Goal: Find specific page/section: Find specific page/section

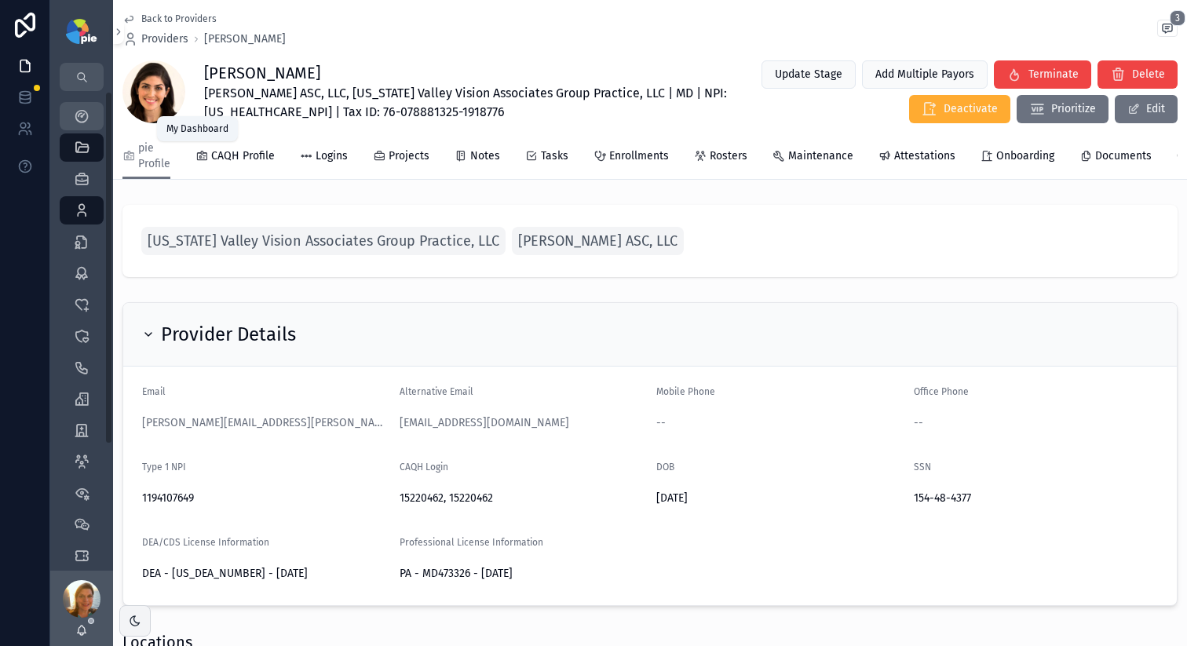
click at [90, 121] on div "My Dashboard" at bounding box center [81, 116] width 25 height 25
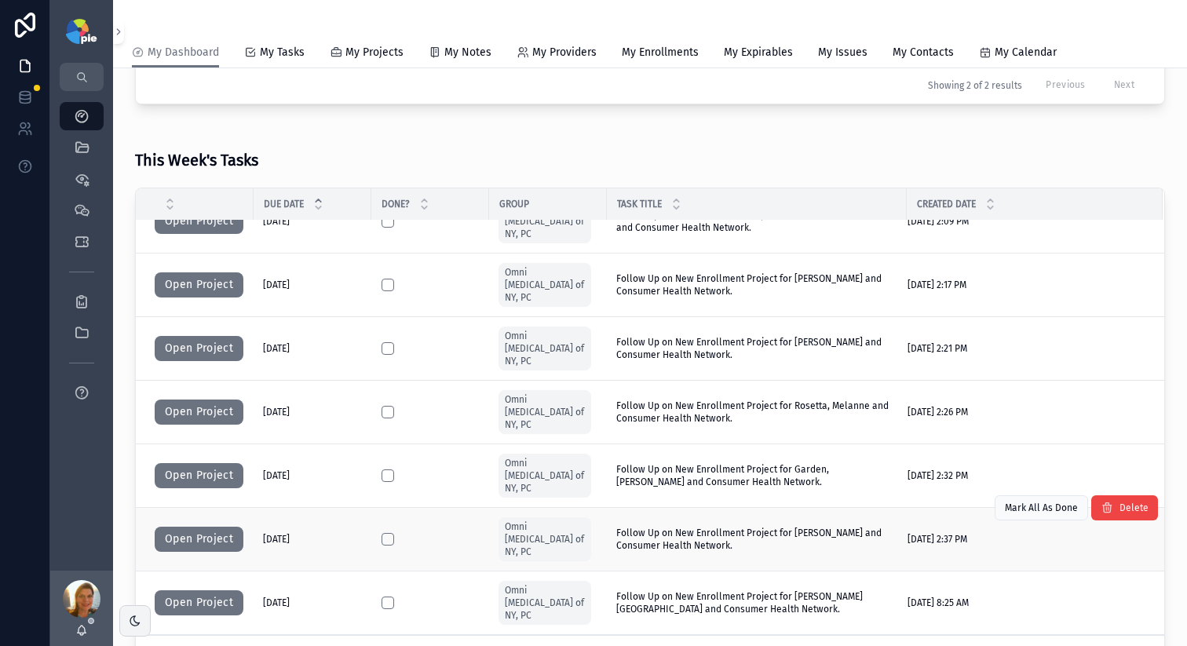
scroll to position [107, 0]
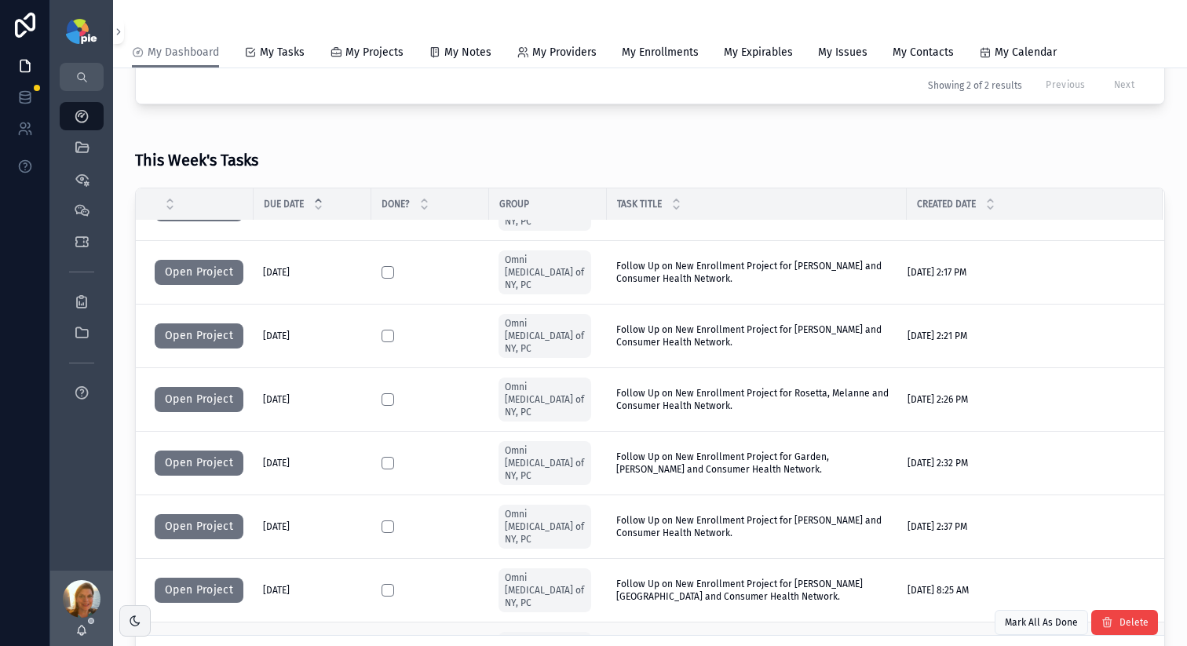
click at [187, 642] on button "Open Project" at bounding box center [199, 654] width 89 height 25
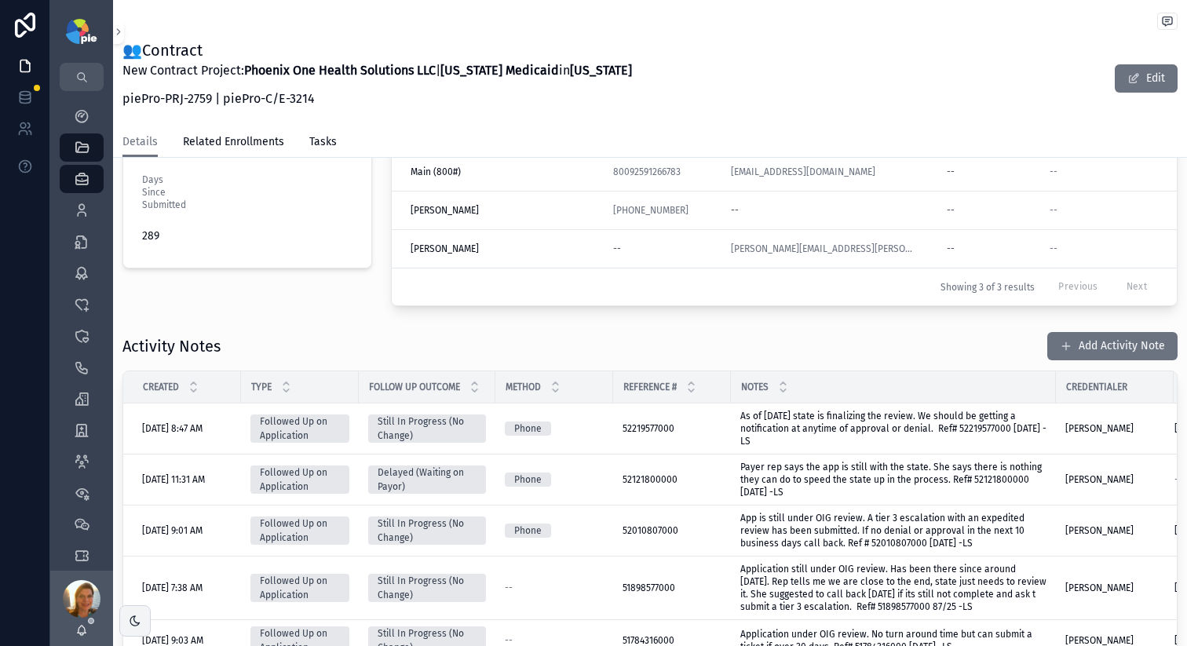
scroll to position [220, 0]
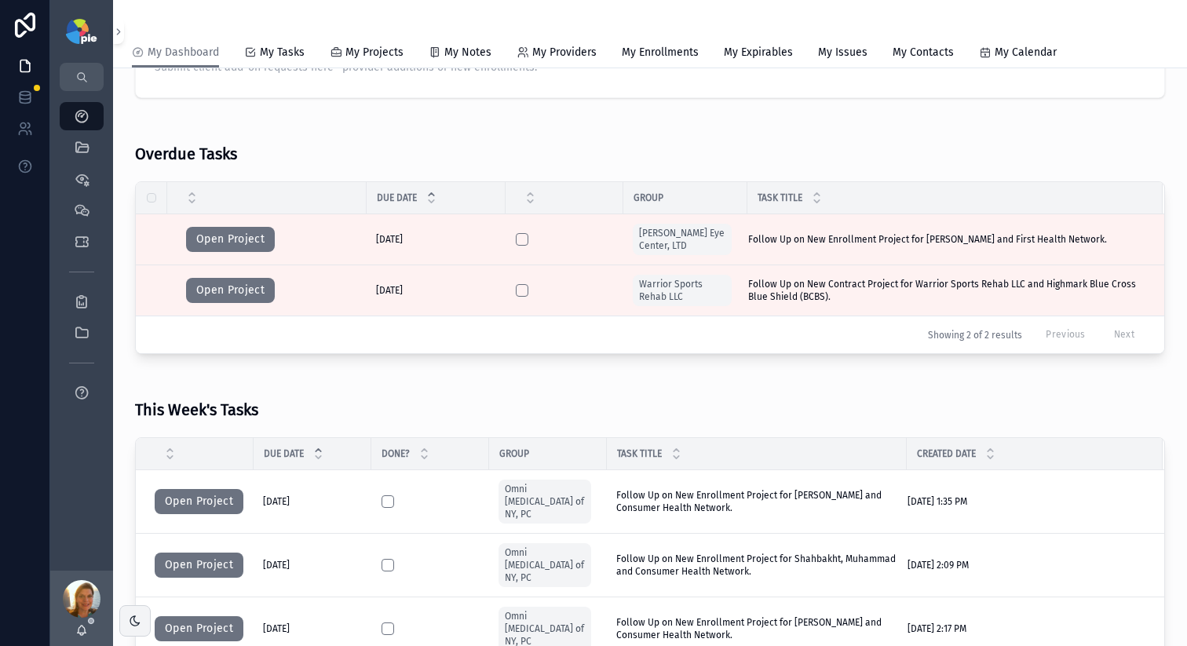
scroll to position [21, 0]
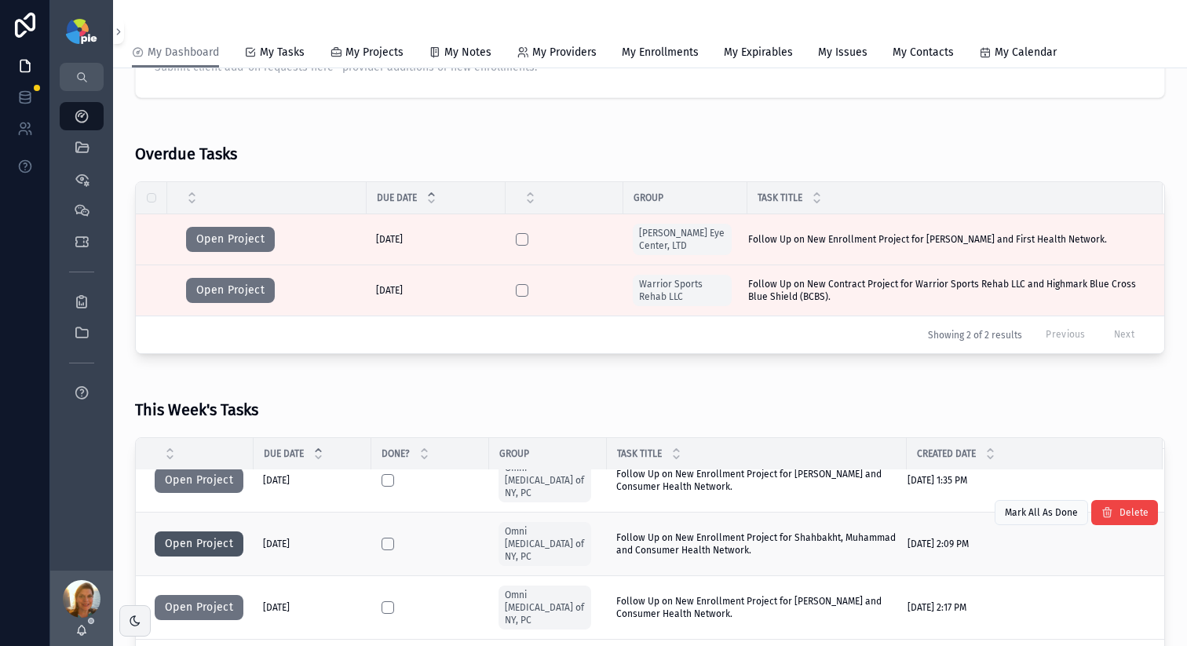
click at [210, 532] on button "Open Project" at bounding box center [199, 544] width 89 height 25
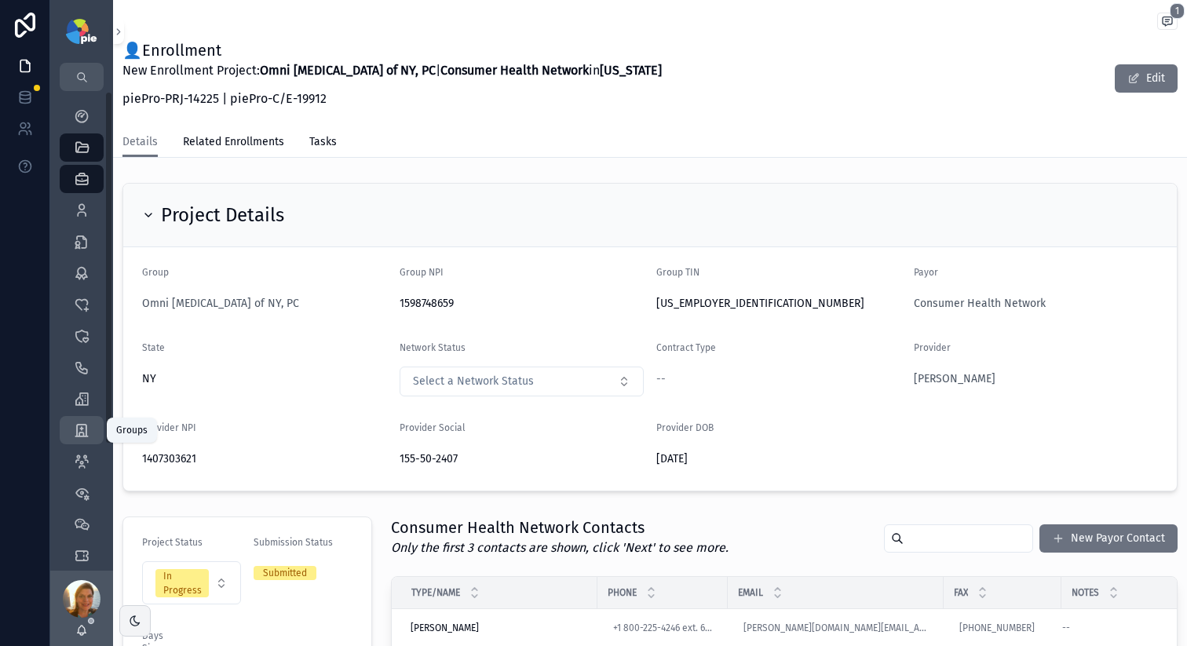
click at [78, 423] on icon "scrollable content" at bounding box center [82, 431] width 16 height 16
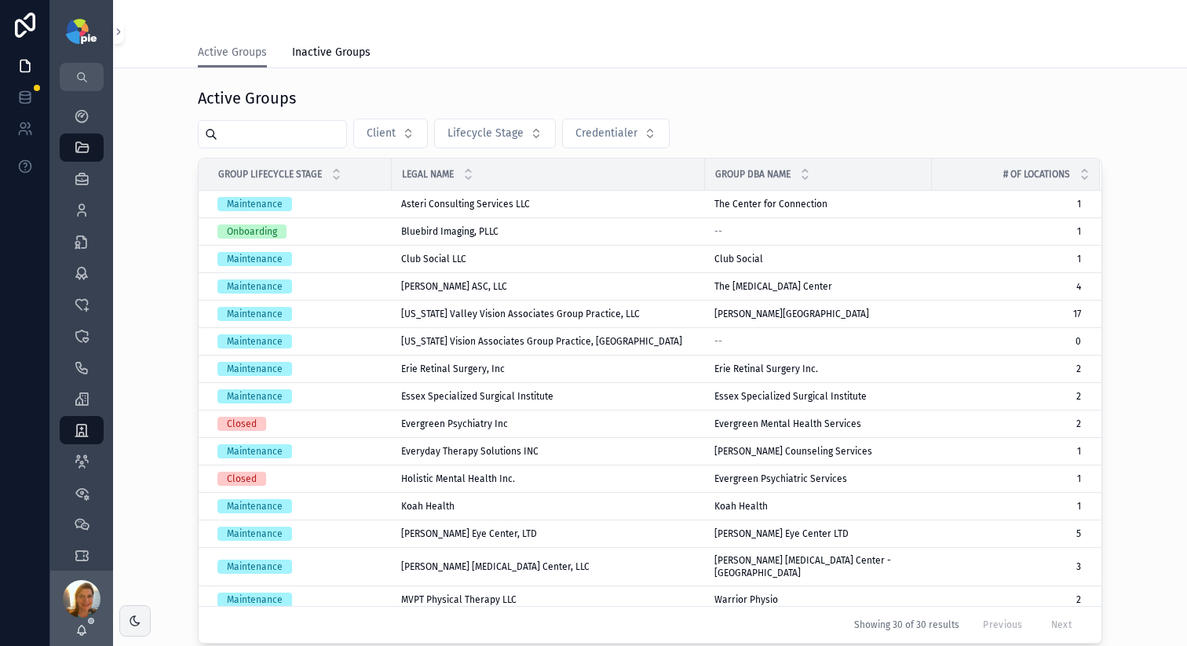
click at [309, 126] on input "scrollable content" at bounding box center [282, 134] width 129 height 22
click at [470, 319] on span "[US_STATE] Valley Vision Associates Group Practice, LLC" at bounding box center [520, 314] width 239 height 13
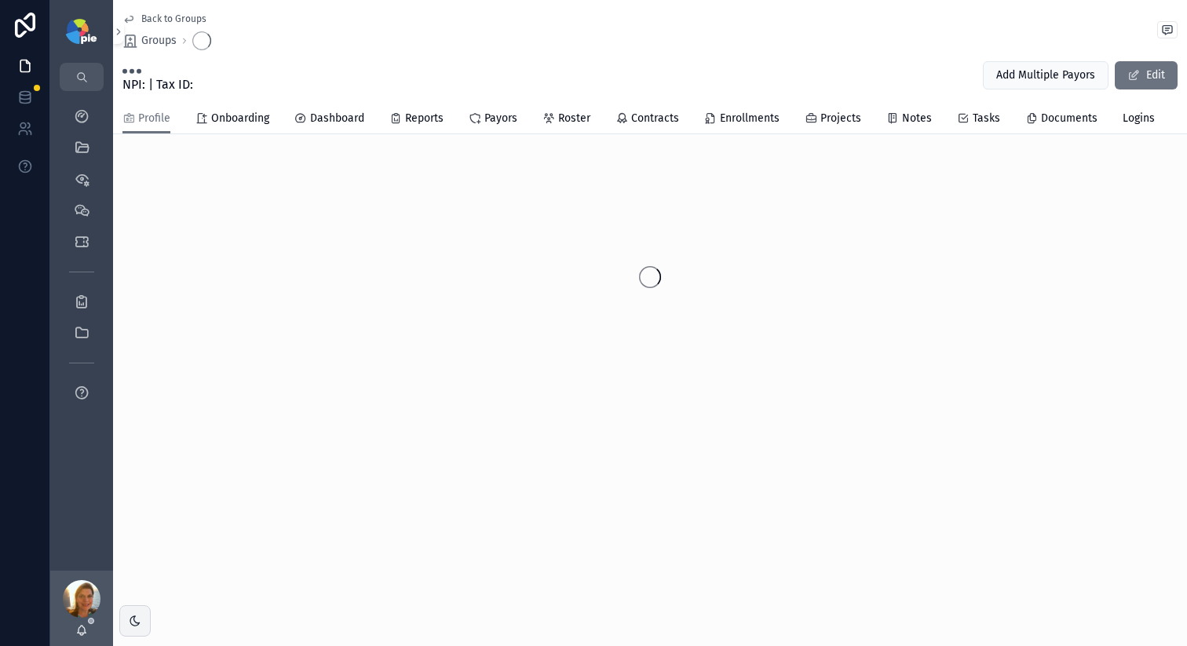
click at [470, 319] on div "scrollable content" at bounding box center [650, 277] width 1074 height 248
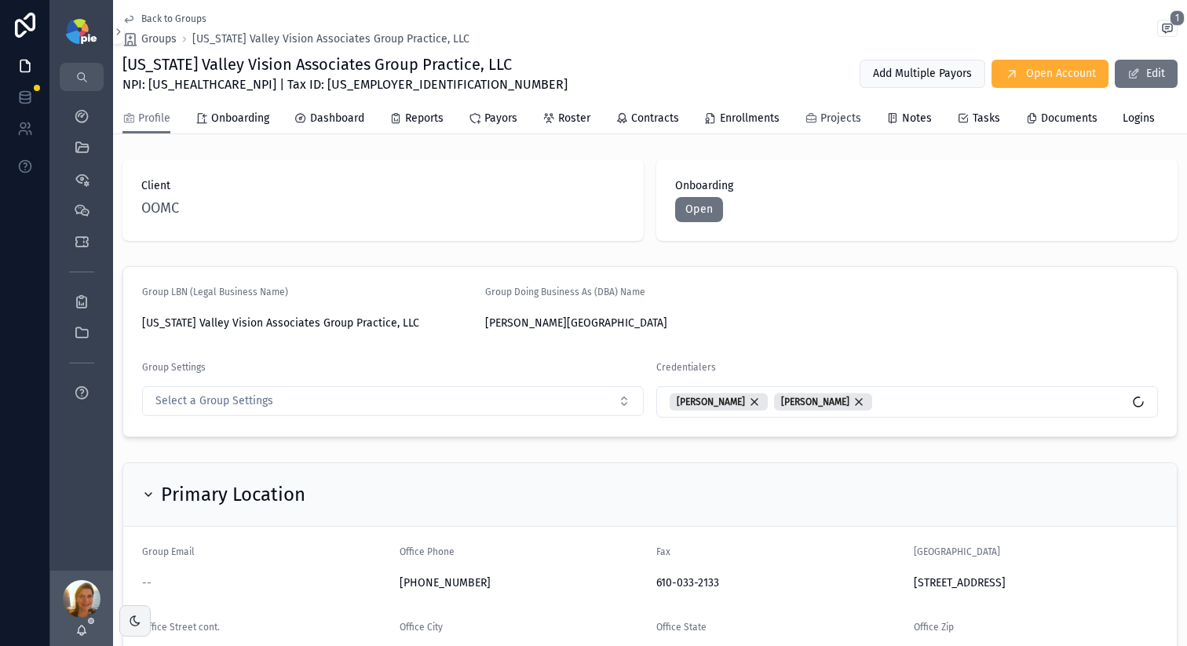
click at [821, 115] on span "Projects" at bounding box center [841, 119] width 41 height 16
